Goal: Communication & Community: Answer question/provide support

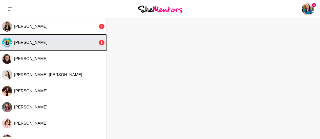
click at [23, 41] on span "[PERSON_NAME]" at bounding box center [30, 43] width 33 height 4
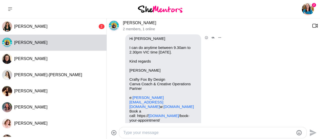
scroll to position [183, 0]
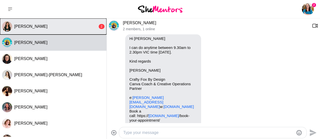
click at [78, 29] on button "[PERSON_NAME] 2" at bounding box center [53, 26] width 107 height 16
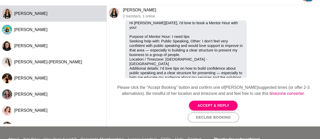
scroll to position [35, 0]
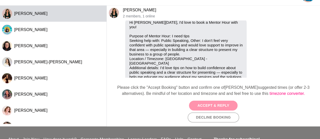
click at [207, 107] on button "Accept & Reply" at bounding box center [213, 106] width 49 height 10
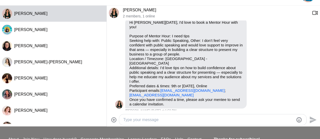
scroll to position [67, 0]
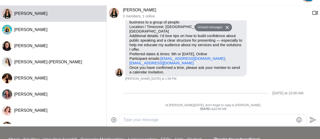
click at [174, 122] on textarea "Type your message" at bounding box center [208, 120] width 171 height 6
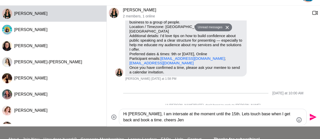
click at [163, 114] on textarea "Hi [PERSON_NAME], I am intersate at the moment until the 15th. Lets touch base …" at bounding box center [208, 117] width 171 height 12
type textarea "Hi [PERSON_NAME], I am interstate at the moment until the 15th. Lets touch base…"
click at [312, 117] on icon "Send" at bounding box center [313, 117] width 7 height 7
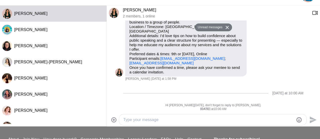
scroll to position [86, 0]
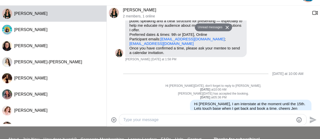
click at [145, 11] on link "[PERSON_NAME]" at bounding box center [139, 10] width 33 height 4
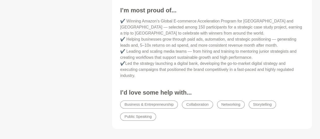
scroll to position [425, 0]
